Goal: Task Accomplishment & Management: Complete application form

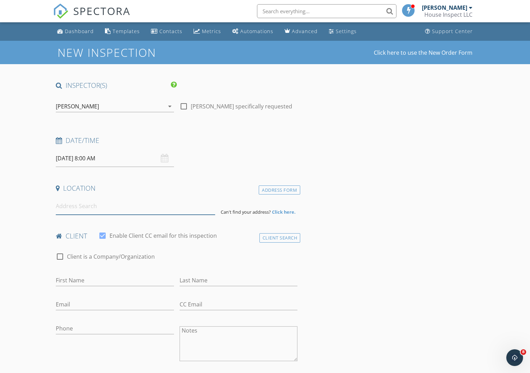
click at [100, 208] on input at bounding box center [135, 206] width 159 height 17
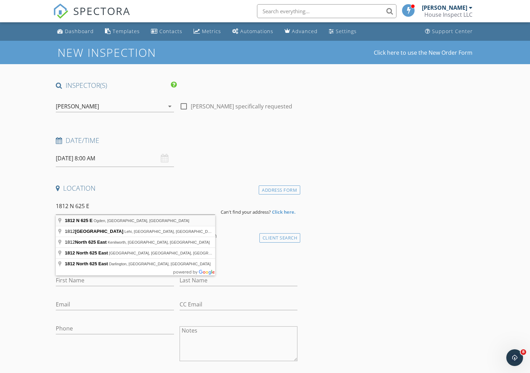
type input "1812 N 625 E, Ogden, UT, USA"
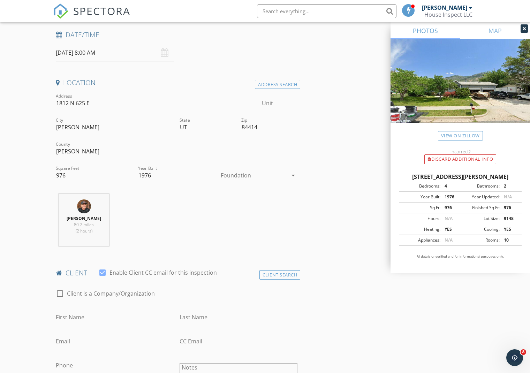
scroll to position [108, 0]
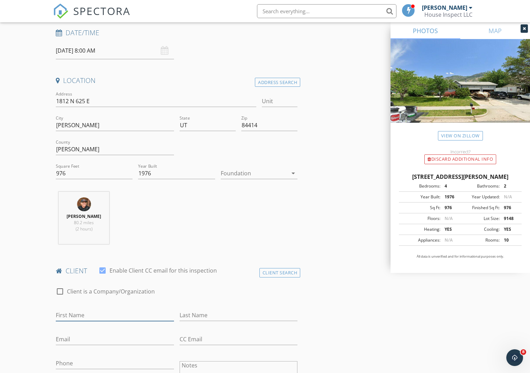
click at [84, 316] on input "First Name" at bounding box center [115, 316] width 118 height 12
type input "Nathan"
type input "Haynie"
type input "nathan.o.haynie@gmail.com"
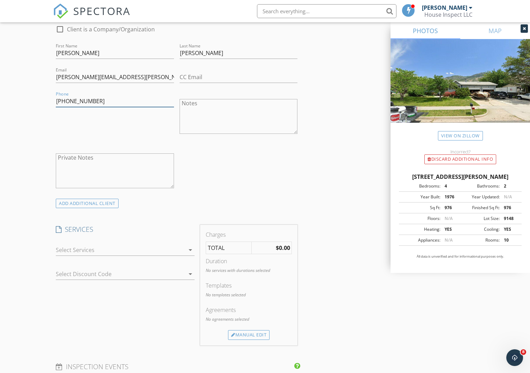
scroll to position [392, 0]
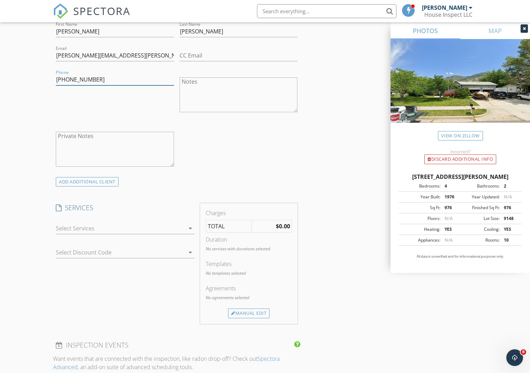
type input "425-466-7003"
click at [85, 229] on div at bounding box center [120, 228] width 129 height 11
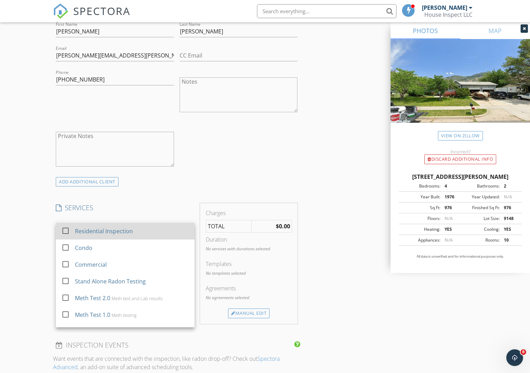
click at [66, 231] on div at bounding box center [66, 231] width 12 height 12
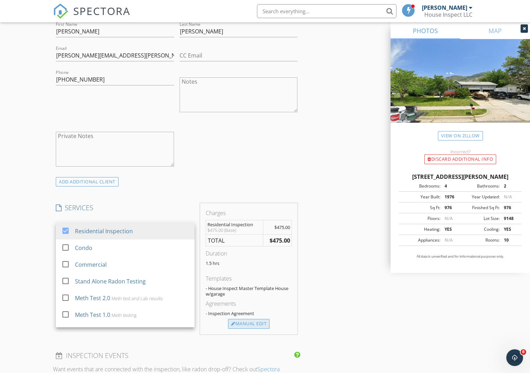
click at [257, 321] on div "Manual Edit" at bounding box center [248, 324] width 41 height 10
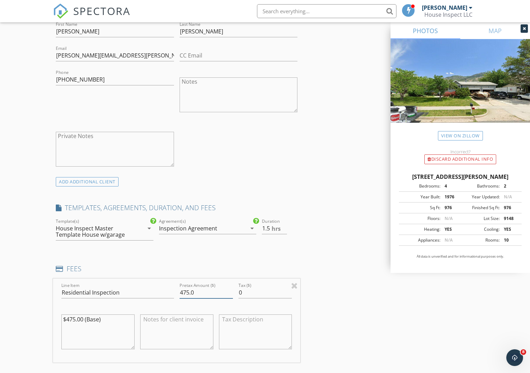
click at [182, 292] on input "475.0" at bounding box center [206, 293] width 53 height 12
type input "575.0"
click at [333, 302] on div "INSPECTOR(S) check_box Wayne Henson PRIMARY Wayne Henson arrow_drop_down check_…" at bounding box center [265, 302] width 424 height 1226
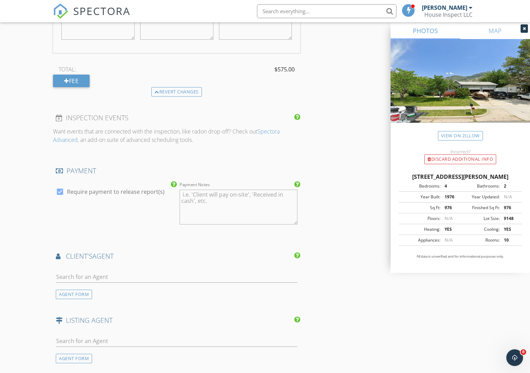
scroll to position [703, 0]
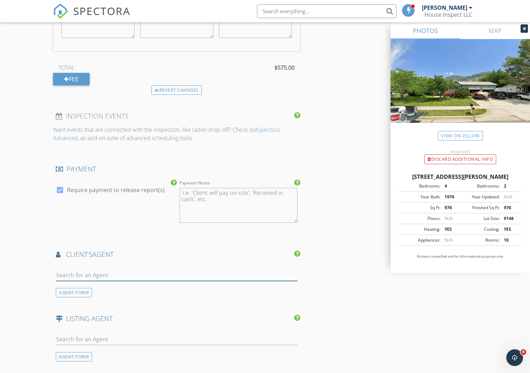
click at [113, 275] on input "text" at bounding box center [177, 276] width 242 height 12
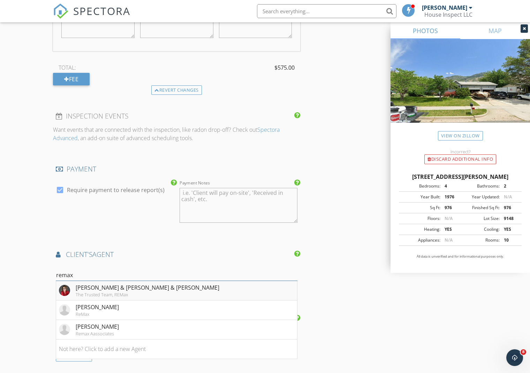
type input "remax"
click at [133, 288] on div "Melissa & Nicole Colllings & Cloward" at bounding box center [148, 288] width 144 height 8
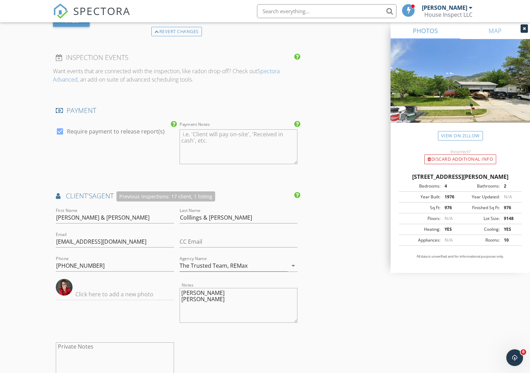
scroll to position [763, 0]
click at [112, 263] on input "435-241-0410" at bounding box center [115, 265] width 118 height 12
type input "435-830-8001"
click at [311, 261] on div "INSPECTOR(S) check_box Wayne Henson PRIMARY Wayne Henson arrow_drop_down check_…" at bounding box center [265, 10] width 424 height 1384
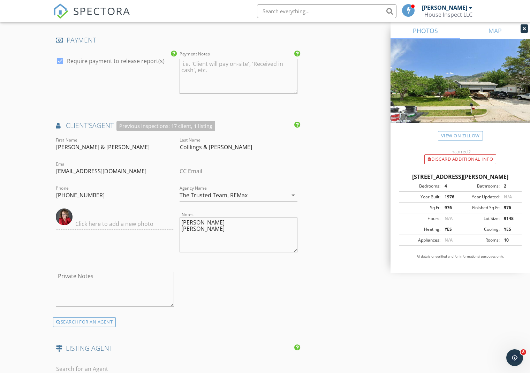
scroll to position [842, 0]
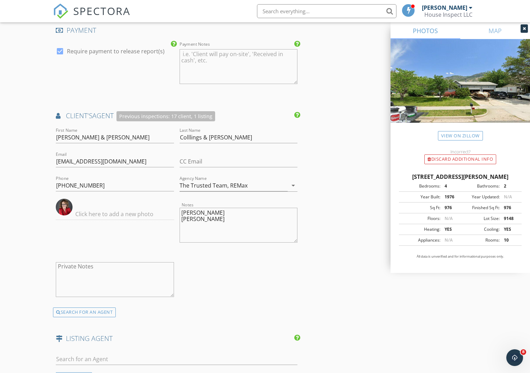
click at [231, 227] on textarea "Melissa Collings Nicole Cloward" at bounding box center [239, 225] width 118 height 35
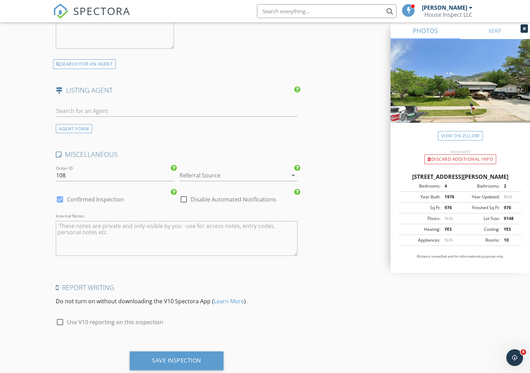
scroll to position [1109, 0]
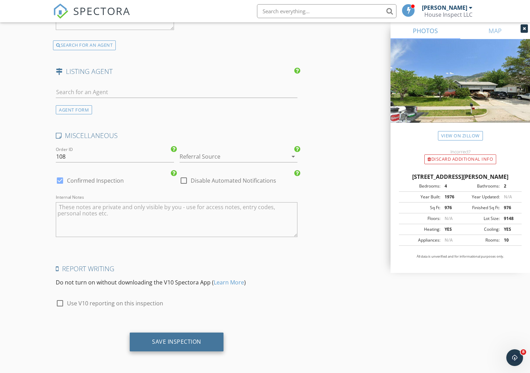
type textarea "Melissa Collings Nicole Cloward Laura Kummer"
click at [200, 340] on div "Save Inspection" at bounding box center [176, 341] width 49 height 7
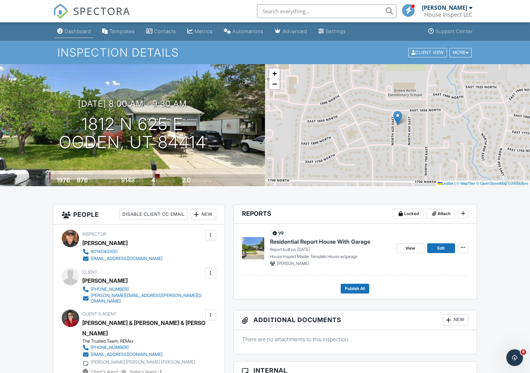
click at [87, 30] on div "Dashboard" at bounding box center [78, 31] width 27 height 6
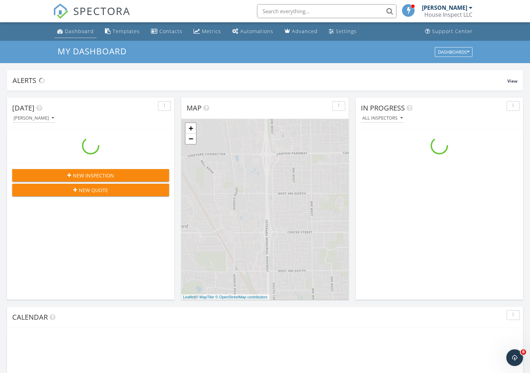
scroll to position [635, 530]
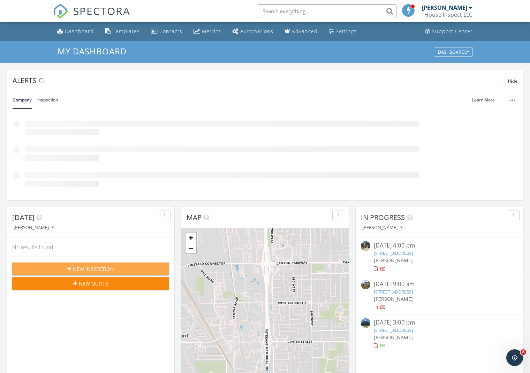
click at [119, 270] on div "New Inspection" at bounding box center [91, 268] width 146 height 7
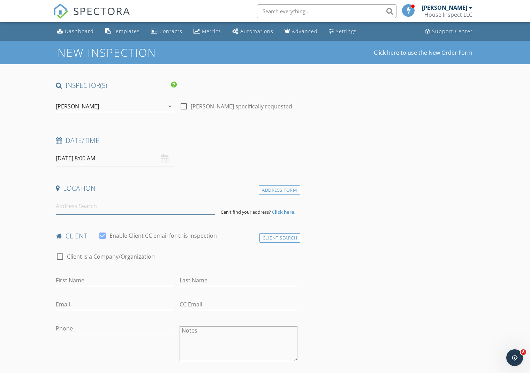
click at [81, 207] on input at bounding box center [135, 206] width 159 height 17
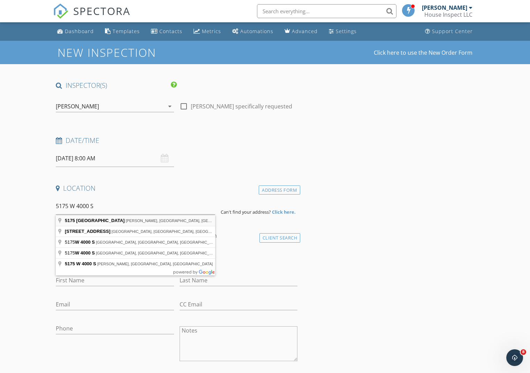
type input "5175 West 4000 South, Hooper, UT, USA"
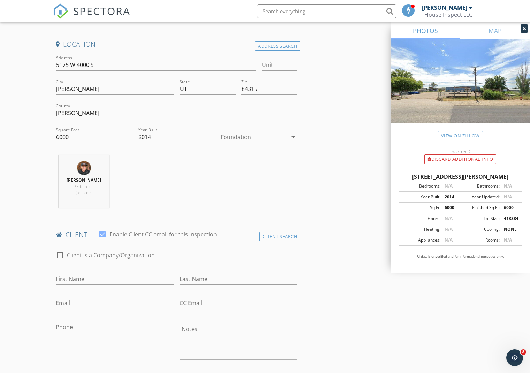
scroll to position [202, 0]
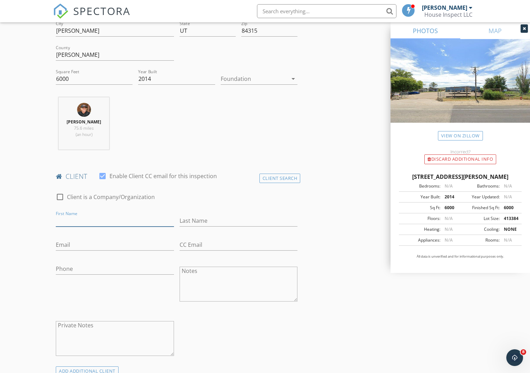
click at [78, 220] on input "First Name" at bounding box center [115, 221] width 118 height 12
type input "L"
type input "[PERSON_NAME]"
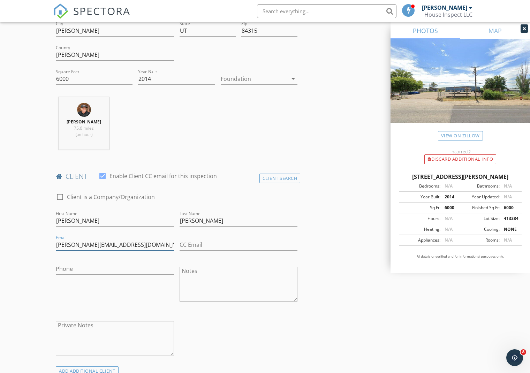
type input "[PERSON_NAME][EMAIL_ADDRESS][DOMAIN_NAME]"
type input "3"
click at [76, 272] on input "Phone" at bounding box center [115, 271] width 118 height 12
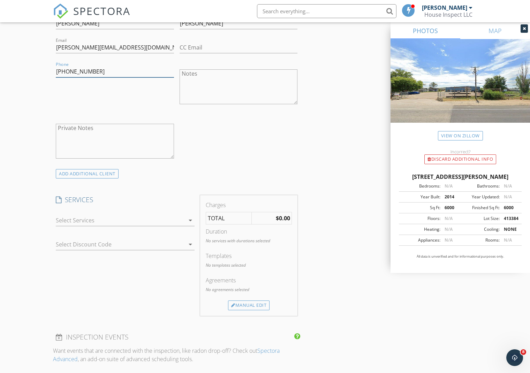
scroll to position [404, 0]
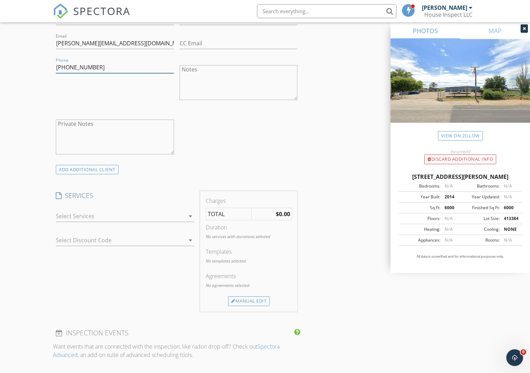
type input "[PHONE_NUMBER]"
click at [68, 215] on div at bounding box center [120, 216] width 129 height 11
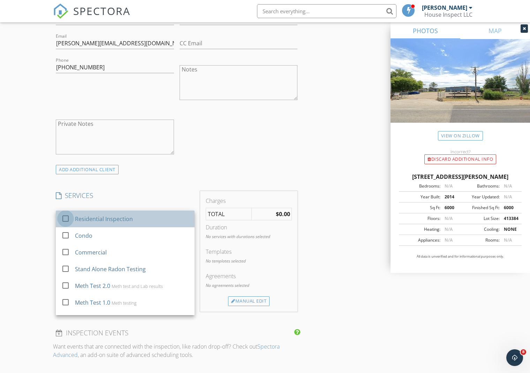
click at [65, 218] on div at bounding box center [66, 219] width 12 height 12
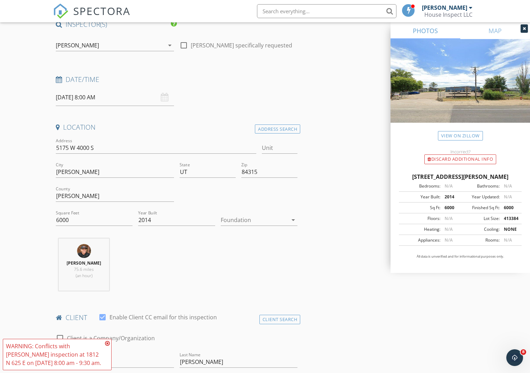
scroll to position [0, 0]
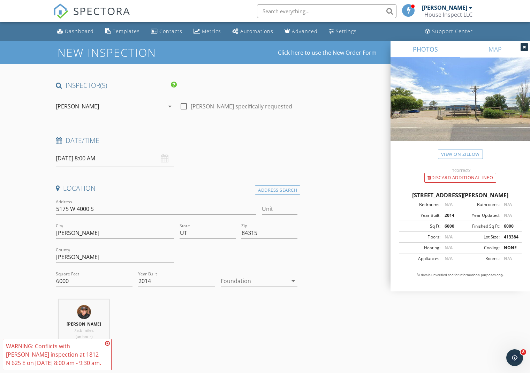
click at [86, 157] on input "09/29/2025 8:00 AM" at bounding box center [115, 158] width 118 height 17
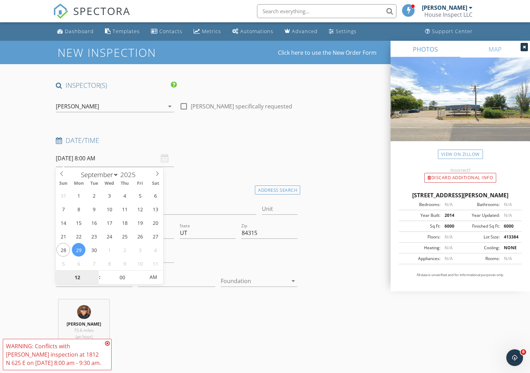
type input "12"
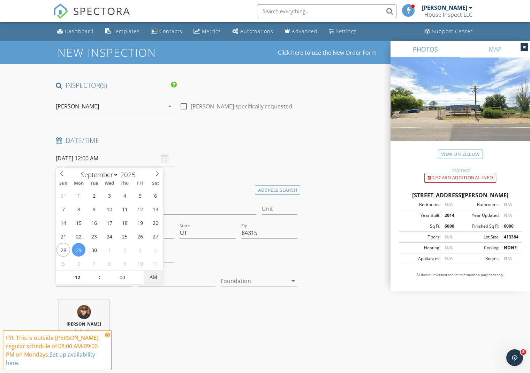
type input "[DATE] 12:00 PM"
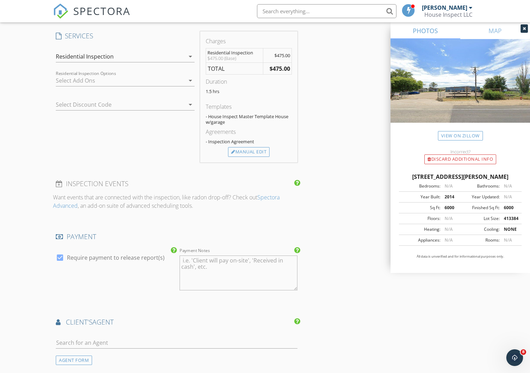
scroll to position [535, 0]
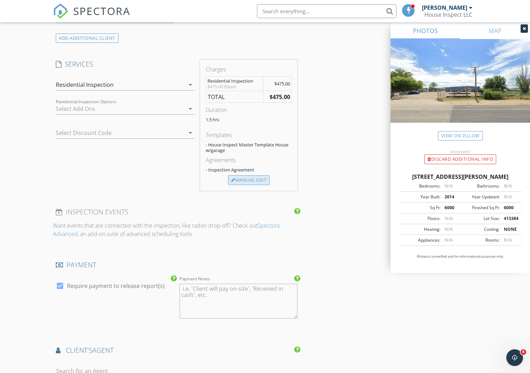
click at [250, 181] on div "Manual Edit" at bounding box center [248, 180] width 41 height 10
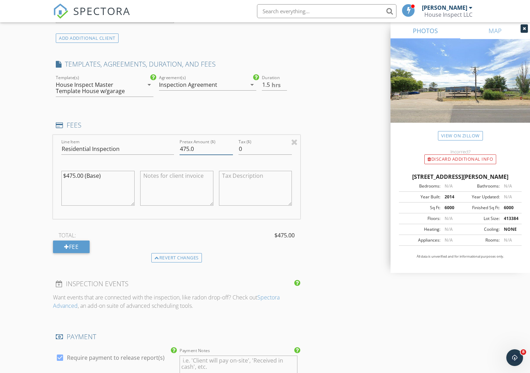
click at [197, 147] on input "475.0" at bounding box center [206, 149] width 53 height 12
type input "4"
type input "800"
click at [139, 150] on input "Residential Inspection" at bounding box center [117, 149] width 113 height 12
type input "R"
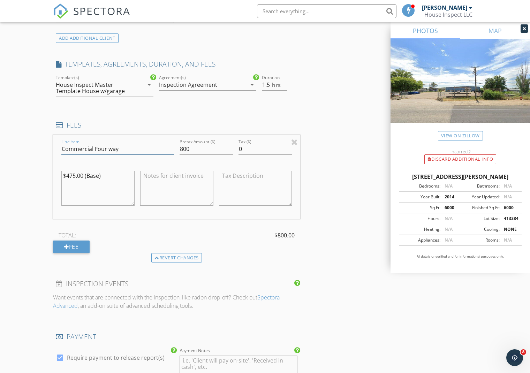
type input "Commercial Four way"
click at [195, 152] on input "800" at bounding box center [206, 149] width 53 height 12
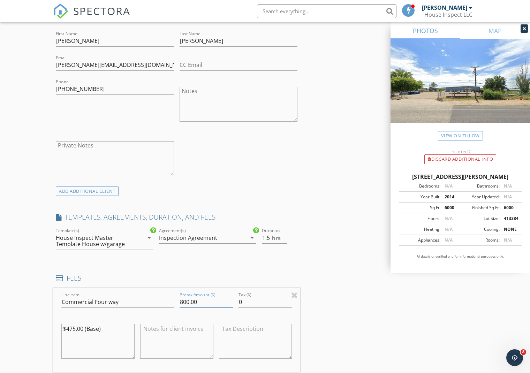
scroll to position [416, 0]
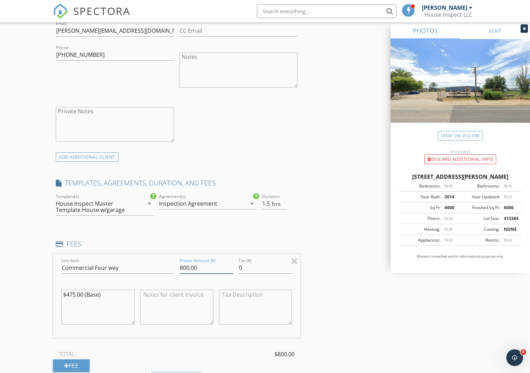
type input "800.00"
click at [146, 207] on icon "arrow_drop_down" at bounding box center [149, 203] width 8 height 8
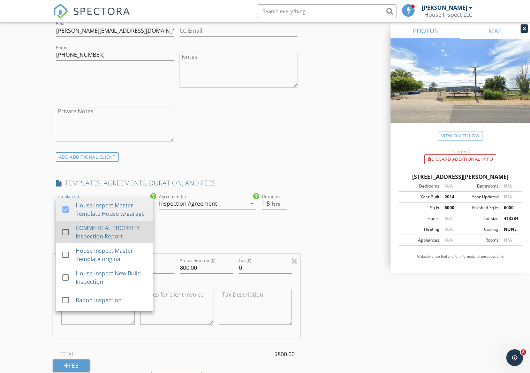
click at [66, 232] on div at bounding box center [66, 232] width 12 height 12
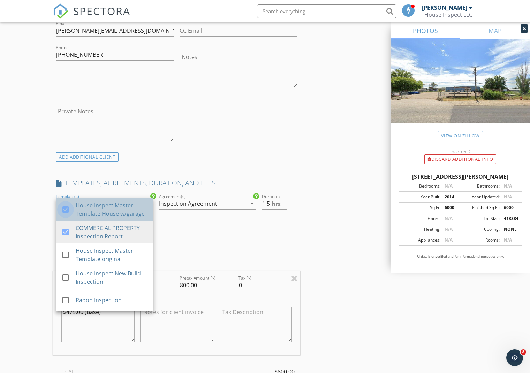
click at [66, 212] on div at bounding box center [66, 210] width 12 height 12
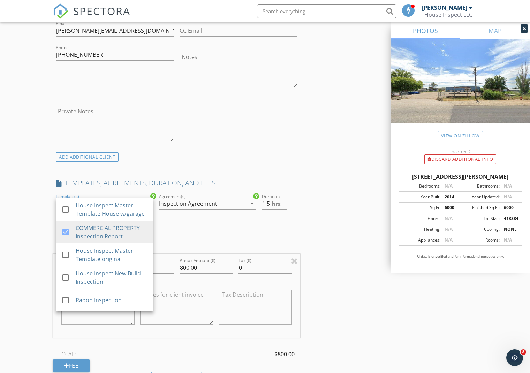
click at [172, 214] on div at bounding box center [208, 214] width 98 height 4
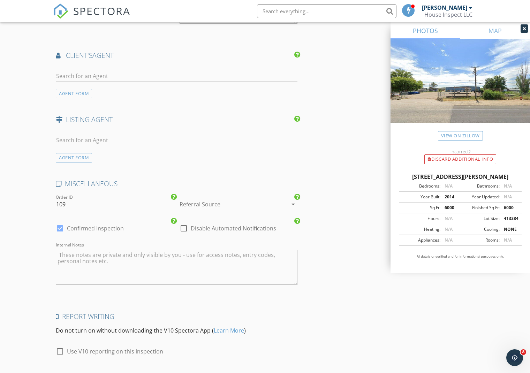
scroll to position [950, 0]
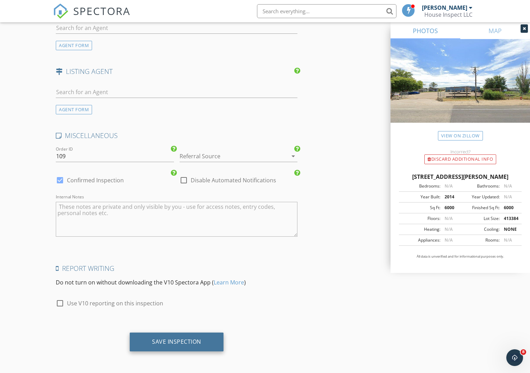
click at [209, 340] on div "Save Inspection" at bounding box center [177, 342] width 94 height 19
